Goal: Find specific page/section: Find specific page/section

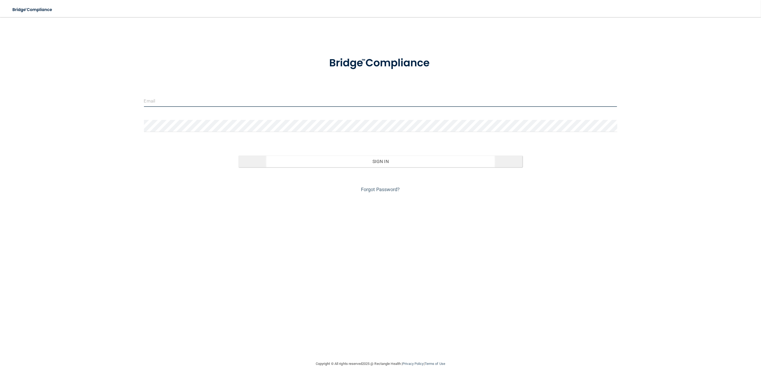
type input "[EMAIL_ADDRESS][DOMAIN_NAME]"
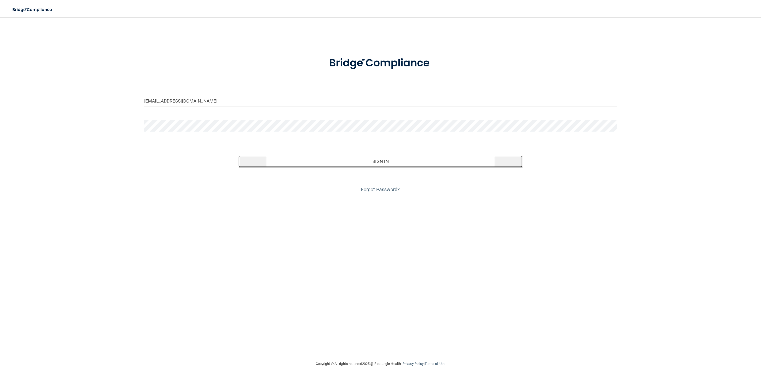
click at [326, 156] on button "Sign In" at bounding box center [380, 161] width 284 height 12
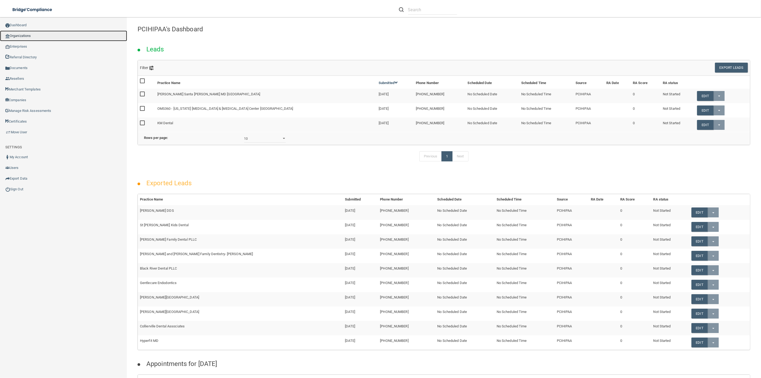
click at [30, 33] on link "Organizations" at bounding box center [63, 35] width 127 height 11
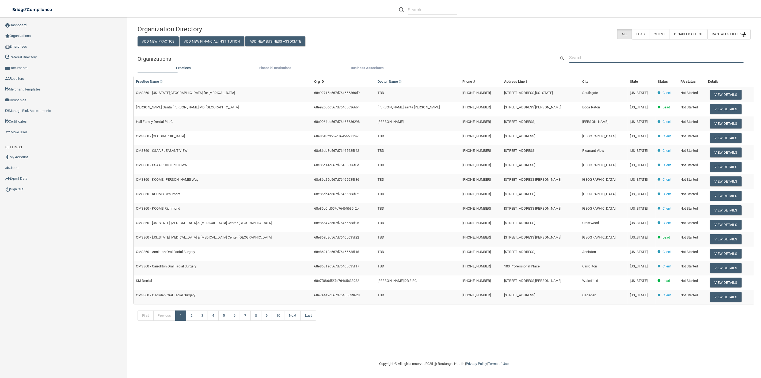
click at [621, 58] on input "text" at bounding box center [656, 58] width 174 height 10
paste input "Advance [MEDICAL_DATA] Health Center"
type input "Advance [MEDICAL_DATA] Health Center"
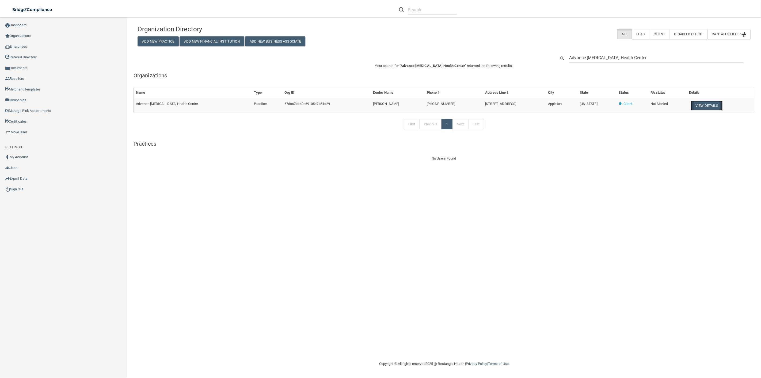
click at [708, 106] on button "View Details" at bounding box center [707, 106] width 32 height 10
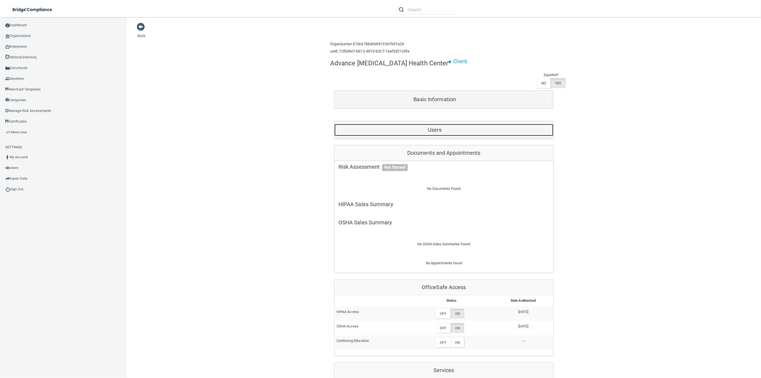
click at [406, 132] on h5 "Users" at bounding box center [434, 130] width 193 height 6
